Goal: Task Accomplishment & Management: Complete application form

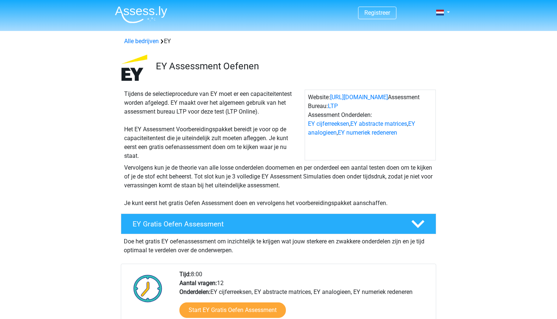
scroll to position [82, 0]
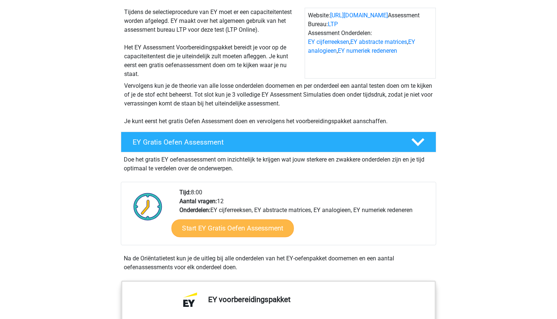
click at [235, 230] on link "Start EY Gratis Oefen Assessment" at bounding box center [232, 228] width 122 height 18
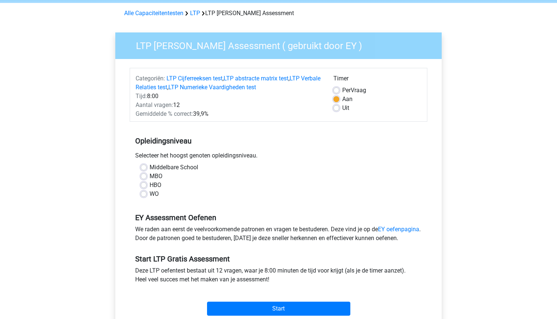
scroll to position [39, 0]
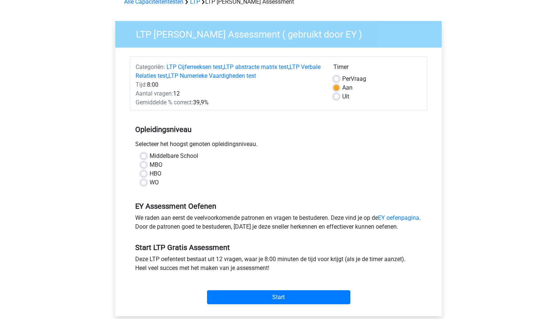
click at [150, 182] on label "WO" at bounding box center [154, 182] width 9 height 9
click at [141, 182] on input "WO" at bounding box center [144, 181] width 6 height 7
radio input "true"
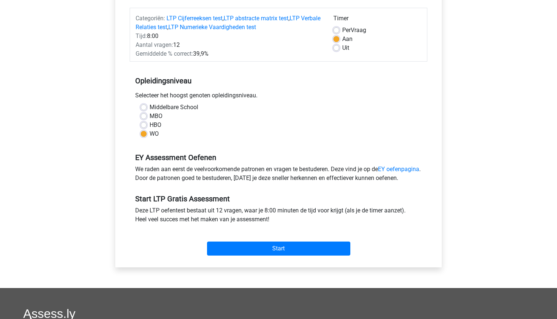
scroll to position [89, 0]
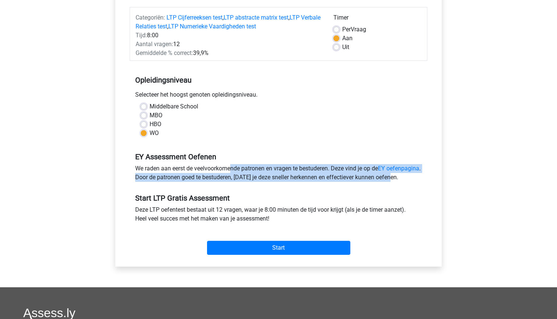
drag, startPoint x: 188, startPoint y: 166, endPoint x: 203, endPoint y: 189, distance: 26.9
click at [203, 185] on div "We raden aan eerst de veelvoorkomende patronen en vragen te bestuderen. Deze vi…" at bounding box center [279, 174] width 298 height 21
click at [238, 175] on div "We raden aan eerst de veelvoorkomende patronen en vragen te bestuderen. Deze vi…" at bounding box center [279, 174] width 298 height 21
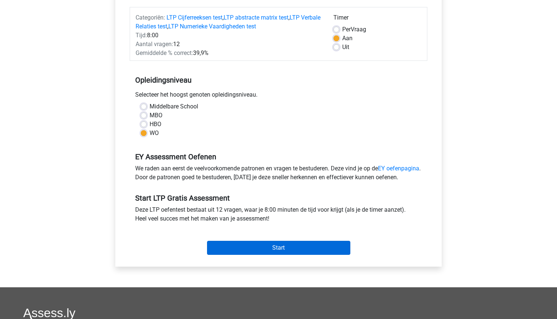
click at [267, 255] on input "Start" at bounding box center [278, 248] width 143 height 14
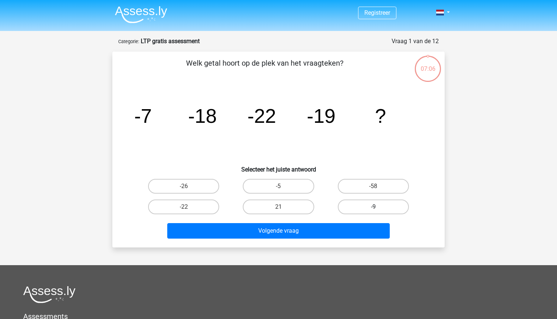
click at [372, 209] on label "-9" at bounding box center [373, 206] width 71 height 15
click at [374, 209] on input "-9" at bounding box center [376, 209] width 5 height 5
radio input "true"
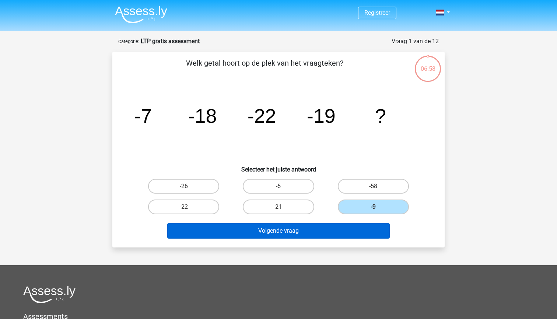
click at [351, 232] on button "Volgende vraag" at bounding box center [278, 230] width 223 height 15
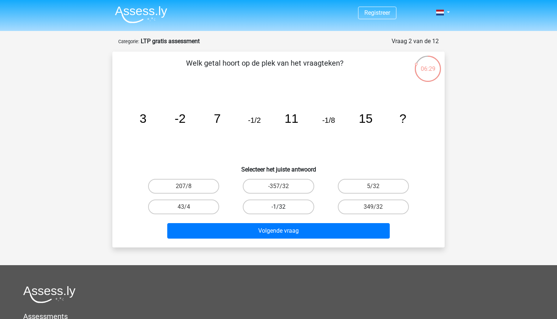
click at [286, 207] on label "-1/32" at bounding box center [278, 206] width 71 height 15
click at [284, 207] on input "-1/32" at bounding box center [281, 209] width 5 height 5
radio input "true"
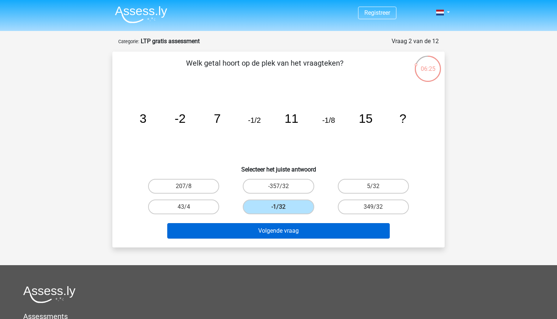
click at [295, 232] on button "Volgende vraag" at bounding box center [278, 230] width 223 height 15
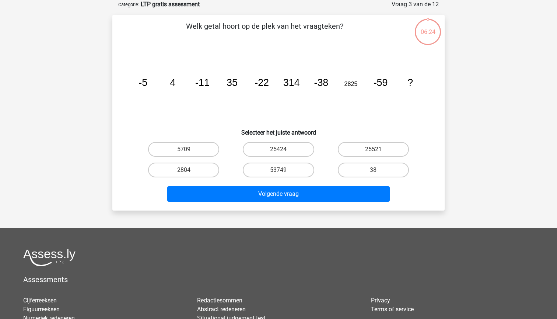
scroll to position [10, 0]
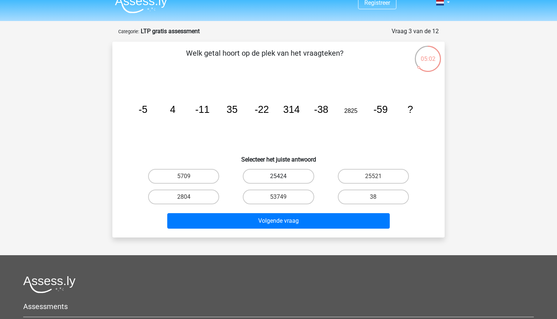
click at [304, 178] on label "25424" at bounding box center [278, 176] width 71 height 15
click at [284, 178] on input "25424" at bounding box center [281, 178] width 5 height 5
radio input "true"
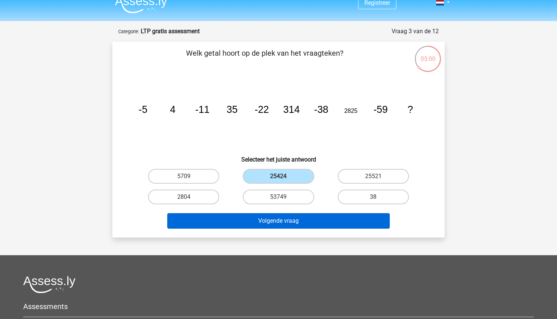
click at [324, 222] on button "Volgende vraag" at bounding box center [278, 220] width 223 height 15
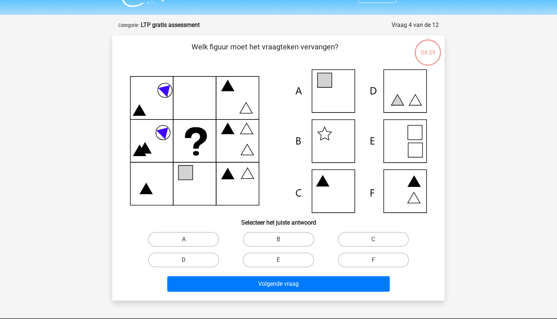
scroll to position [12, 0]
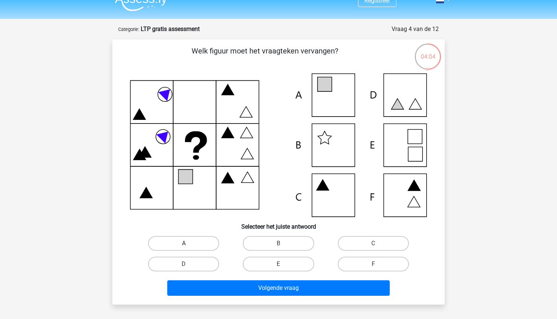
click at [200, 245] on label "A" at bounding box center [183, 243] width 71 height 15
click at [189, 245] on input "A" at bounding box center [186, 245] width 5 height 5
radio input "true"
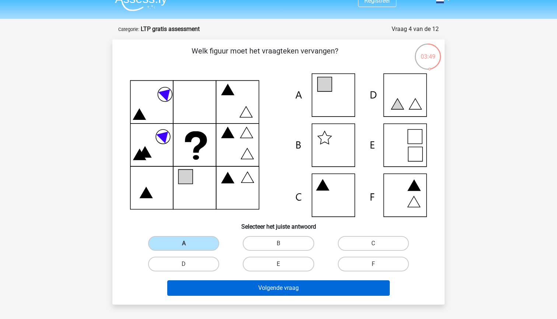
click at [235, 287] on button "Volgende vraag" at bounding box center [278, 287] width 223 height 15
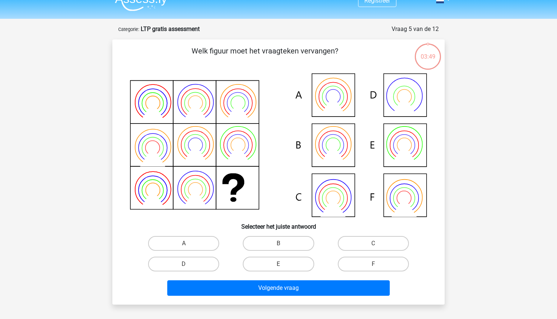
scroll to position [37, 0]
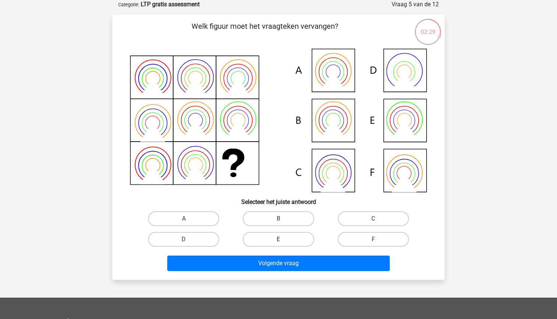
click at [289, 238] on label "E" at bounding box center [278, 239] width 71 height 15
click at [284, 239] on input "E" at bounding box center [281, 241] width 5 height 5
radio input "true"
click at [284, 217] on label "B" at bounding box center [278, 218] width 71 height 15
click at [284, 219] on input "B" at bounding box center [281, 221] width 5 height 5
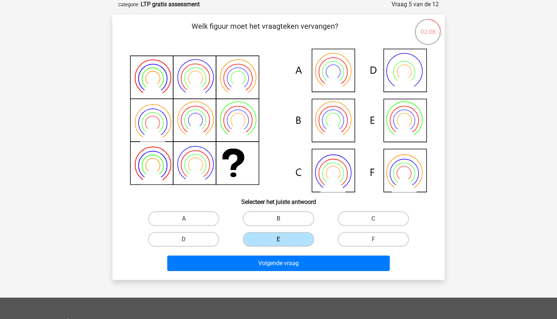
radio input "true"
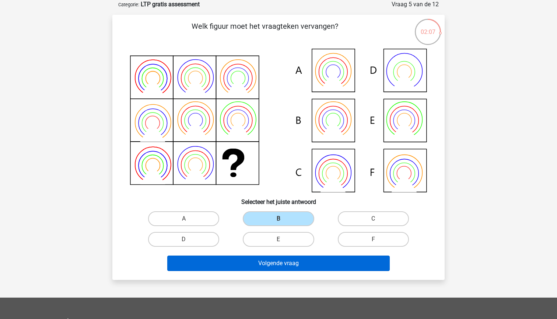
click at [284, 263] on button "Volgende vraag" at bounding box center [278, 263] width 223 height 15
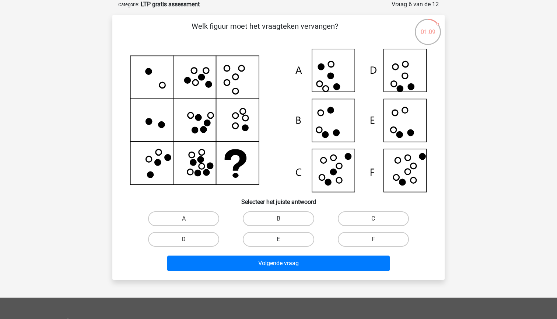
click at [298, 242] on label "E" at bounding box center [278, 239] width 71 height 15
click at [284, 242] on input "E" at bounding box center [281, 241] width 5 height 5
radio input "true"
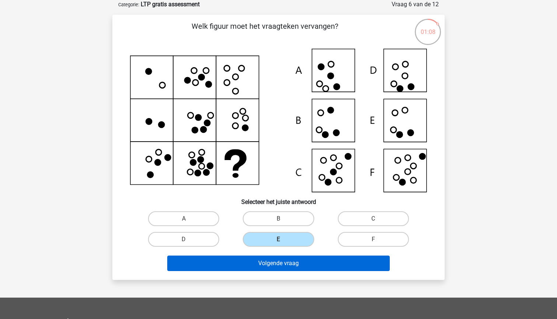
click at [309, 265] on button "Volgende vraag" at bounding box center [278, 263] width 223 height 15
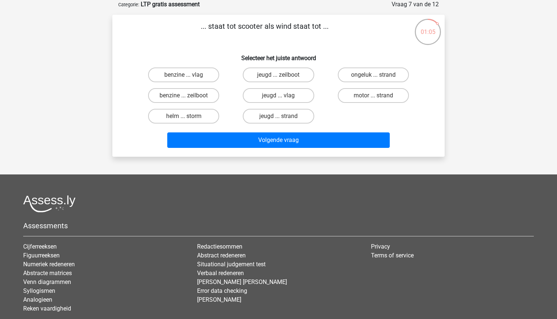
scroll to position [3, 0]
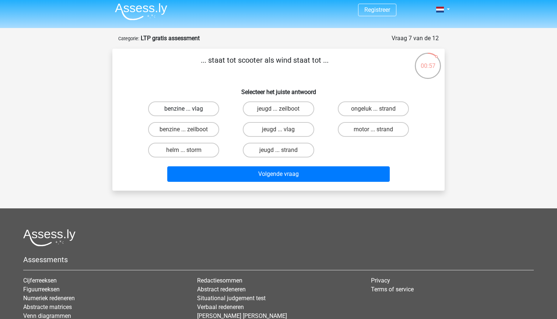
click at [202, 109] on label "benzine ... vlag" at bounding box center [183, 108] width 71 height 15
click at [189, 109] on input "benzine ... vlag" at bounding box center [186, 111] width 5 height 5
radio input "true"
click at [211, 131] on label "benzine ... zeilboot" at bounding box center [183, 129] width 71 height 15
click at [189, 131] on input "benzine ... zeilboot" at bounding box center [186, 131] width 5 height 5
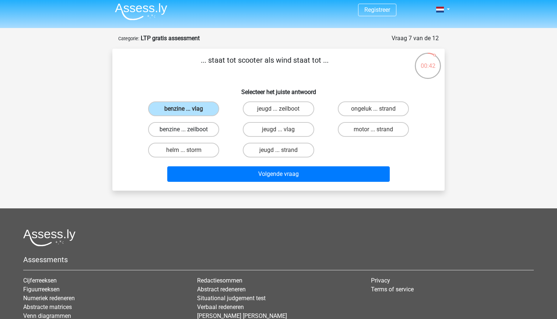
radio input "true"
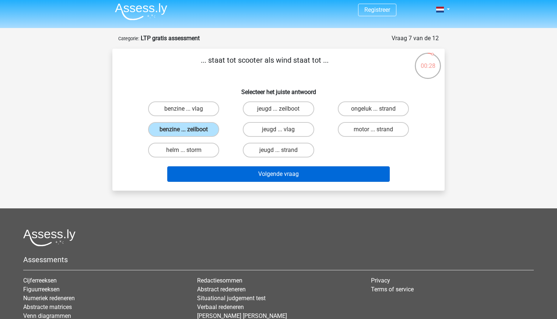
click at [300, 177] on button "Volgende vraag" at bounding box center [278, 173] width 223 height 15
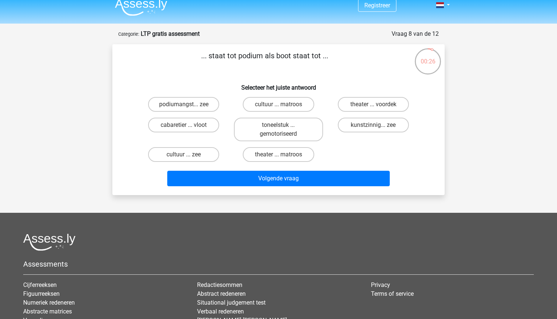
scroll to position [1, 0]
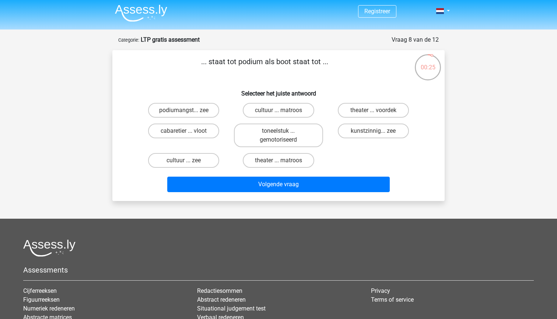
drag, startPoint x: 233, startPoint y: 63, endPoint x: 275, endPoint y: 64, distance: 41.7
click at [275, 64] on p "... staat tot podium als boot staat tot ..." at bounding box center [264, 67] width 281 height 22
click at [293, 63] on p "... staat tot podium als boot staat tot ..." at bounding box center [264, 67] width 281 height 22
click at [211, 135] on label "cabaretier ... vloot" at bounding box center [183, 131] width 71 height 15
click at [189, 135] on input "cabaretier ... vloot" at bounding box center [186, 133] width 5 height 5
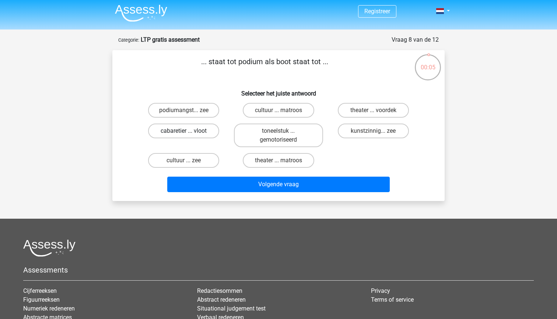
radio input "true"
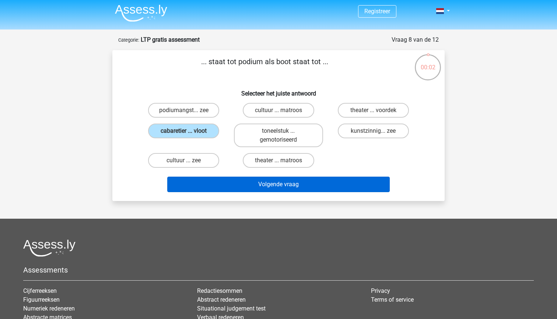
click at [218, 185] on button "Volgende vraag" at bounding box center [278, 184] width 223 height 15
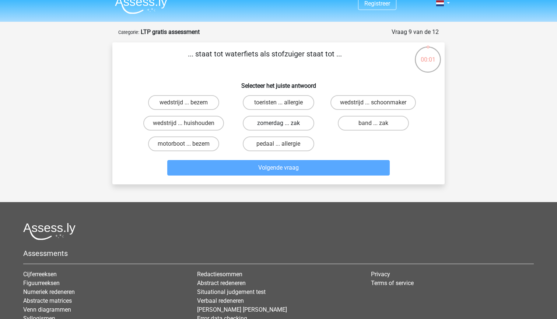
scroll to position [7, 0]
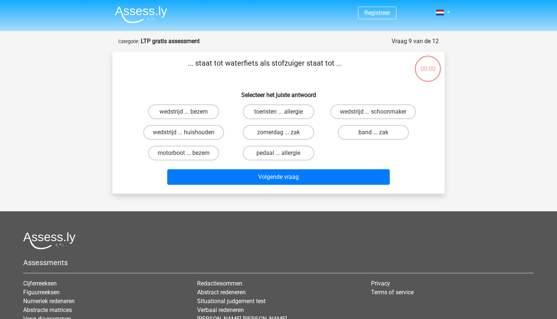
scroll to position [7, 0]
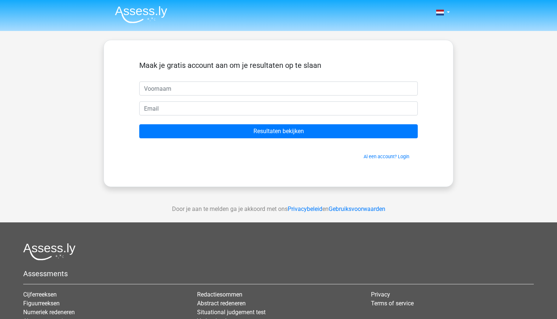
drag, startPoint x: 240, startPoint y: 66, endPoint x: 307, endPoint y: 66, distance: 66.4
click at [306, 66] on h5 "Maak je gratis account aan om je resultaten op te slaan" at bounding box center [278, 65] width 279 height 9
click at [344, 73] on div "Maak je gratis account aan om je resultaten op te slaan" at bounding box center [278, 71] width 279 height 21
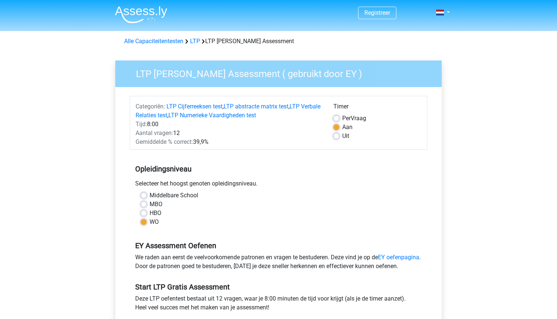
scroll to position [89, 0]
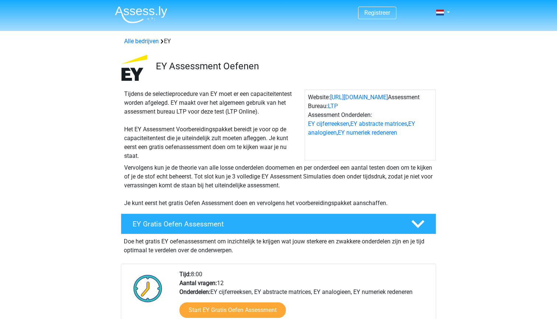
scroll to position [0, 0]
click at [295, 97] on div "Tijdens de selectieprocedure van EY moet er een capaciteitentest worden afgeleg…" at bounding box center [213, 125] width 184 height 71
